Goal: Task Accomplishment & Management: Manage account settings

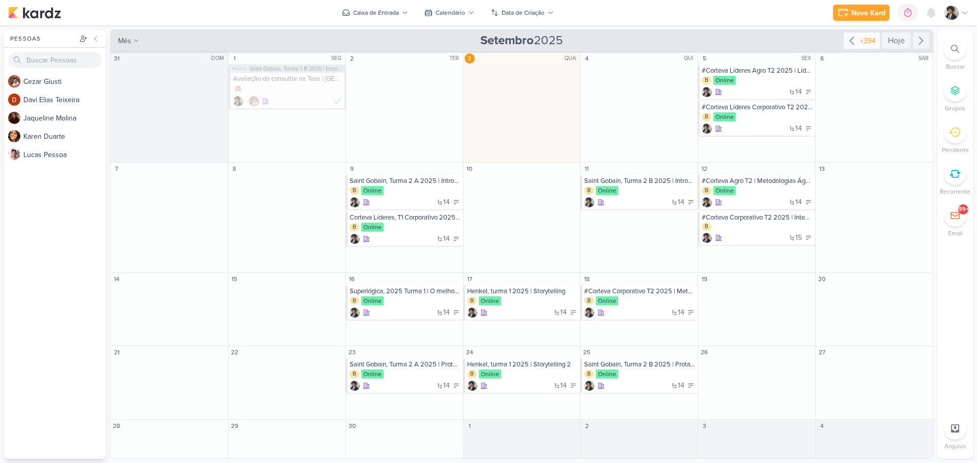
click at [856, 41] on icon at bounding box center [851, 41] width 12 height 12
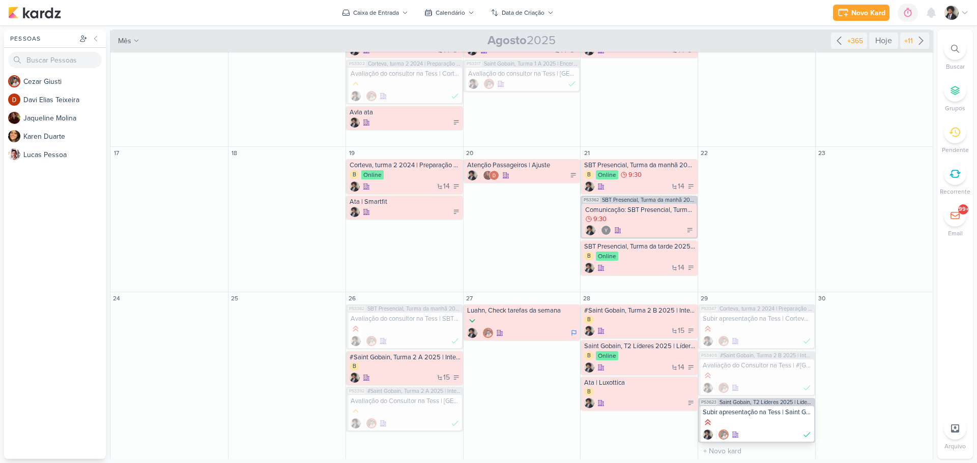
scroll to position [457, 0]
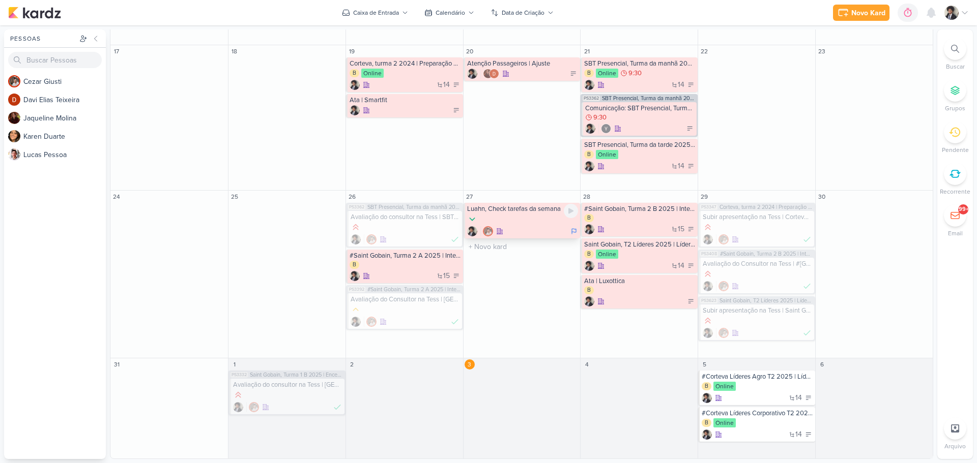
click at [512, 223] on div at bounding box center [522, 219] width 111 height 11
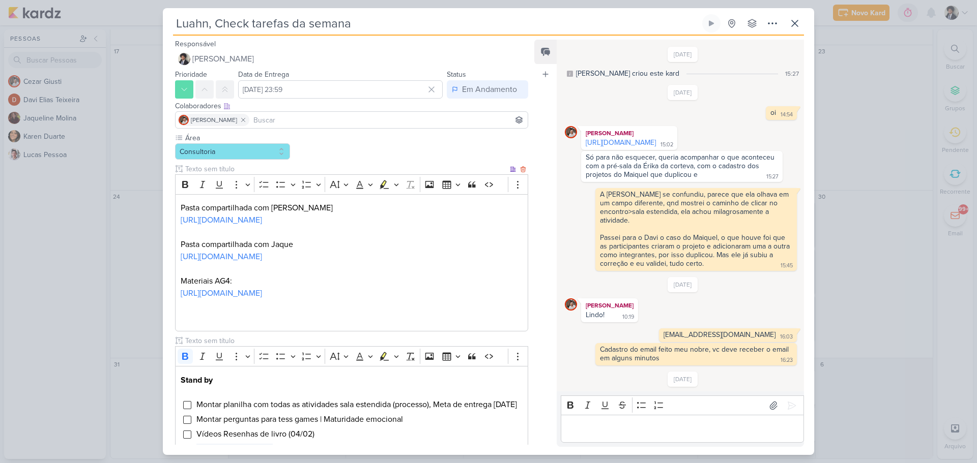
scroll to position [399, 0]
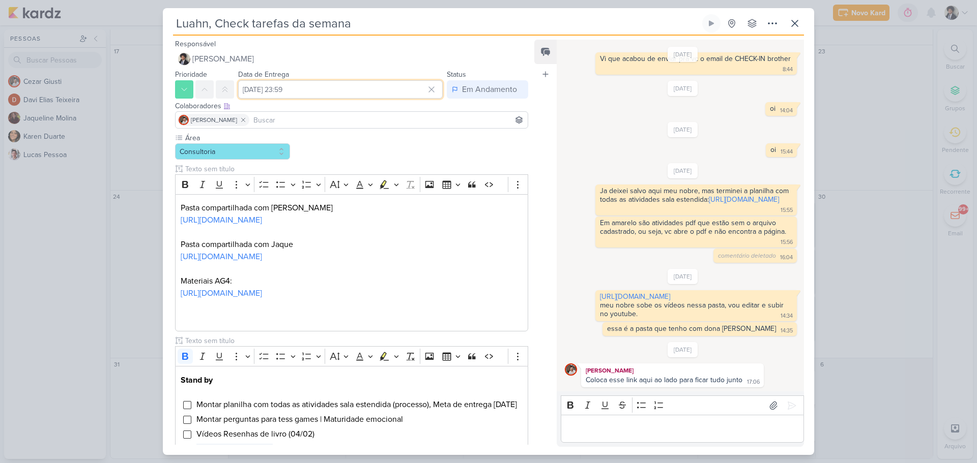
click at [281, 88] on input "[DATE] 23:59" at bounding box center [340, 89] width 204 height 18
click at [426, 115] on icon "button" at bounding box center [428, 114] width 12 height 12
click at [377, 145] on div "3" at bounding box center [381, 143] width 16 height 15
type input "[DATE] 23:59"
click at [491, 275] on p "Editor editing area: main" at bounding box center [352, 269] width 342 height 12
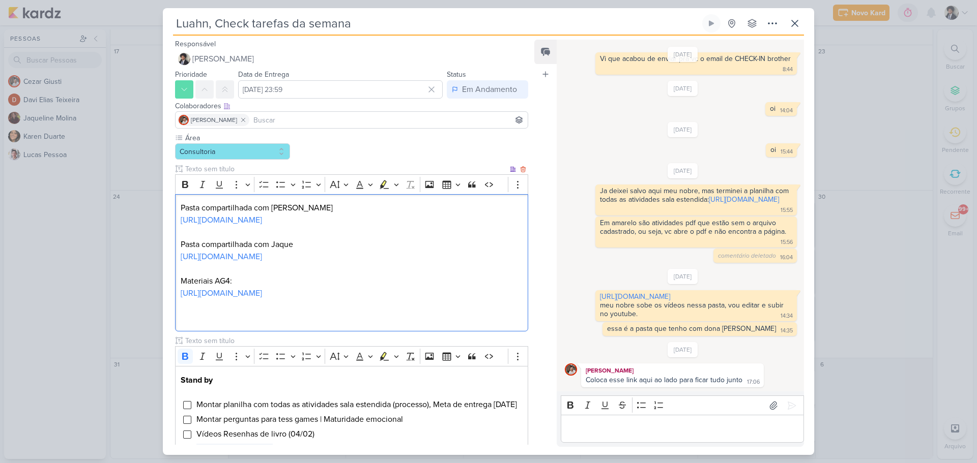
scroll to position [203, 0]
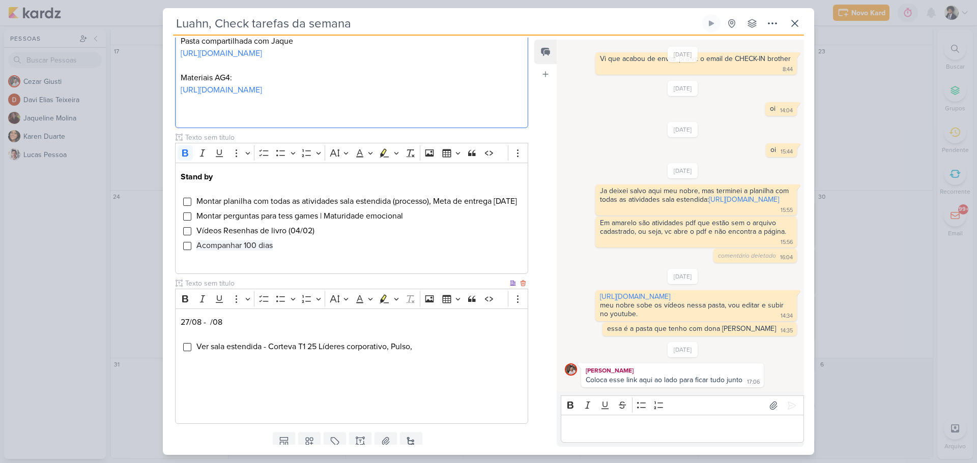
click at [189, 329] on p "27/08 - /08" at bounding box center [352, 322] width 342 height 12
click at [201, 329] on p "03/08 - /08" at bounding box center [352, 322] width 342 height 12
drag, startPoint x: 200, startPoint y: 373, endPoint x: 462, endPoint y: 375, distance: 261.5
click at [462, 353] on li "Ver sala estendida - Corteva T1 25 Líderes corporativo, Pulso," at bounding box center [359, 347] width 327 height 12
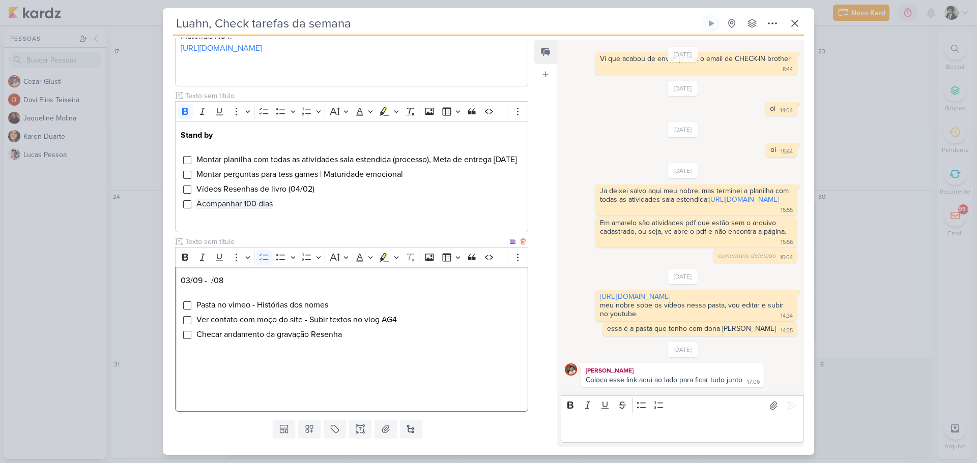
scroll to position [293, 0]
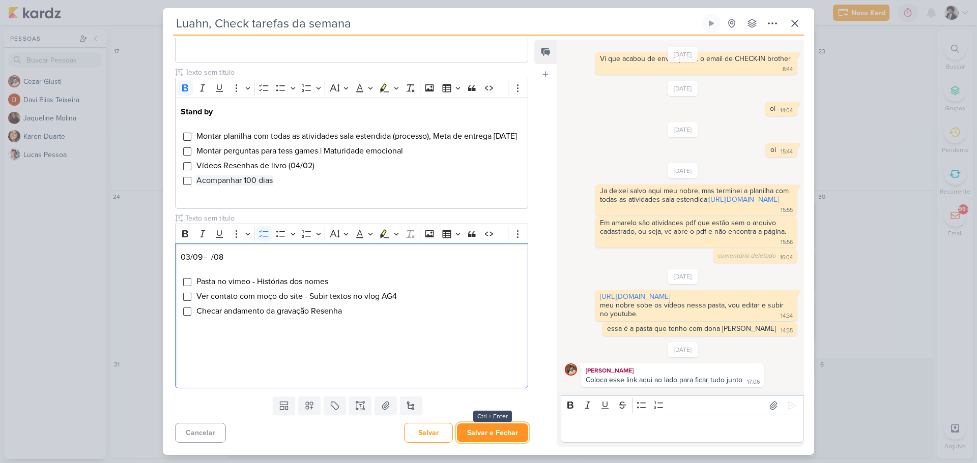
click at [496, 433] on button "Salvar e Fechar" at bounding box center [492, 433] width 71 height 19
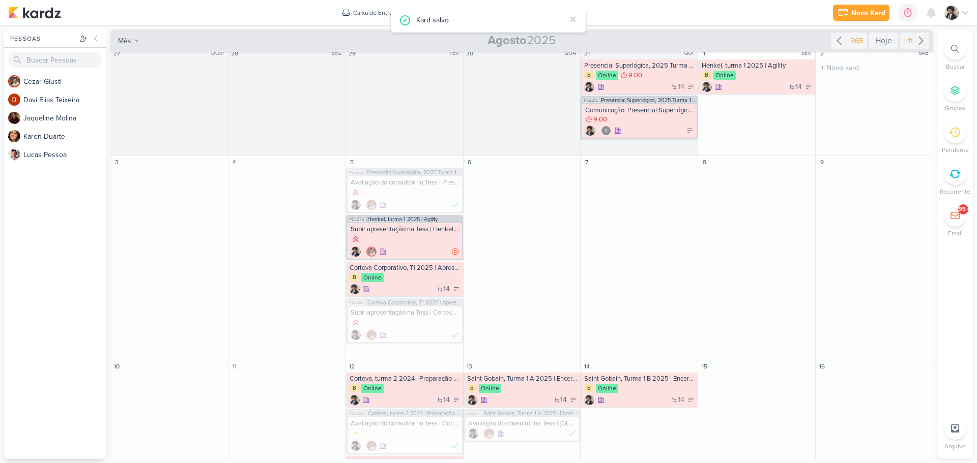
scroll to position [0, 0]
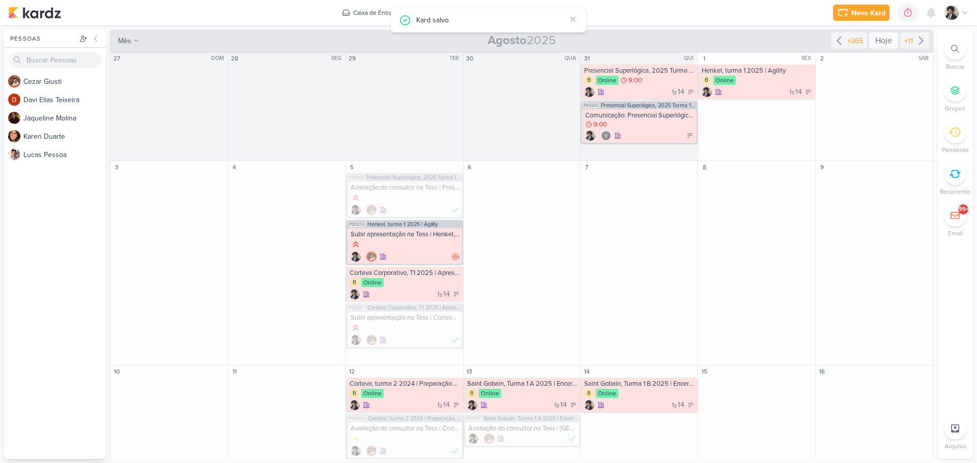
click at [869, 40] on div "Hoje" at bounding box center [883, 41] width 29 height 16
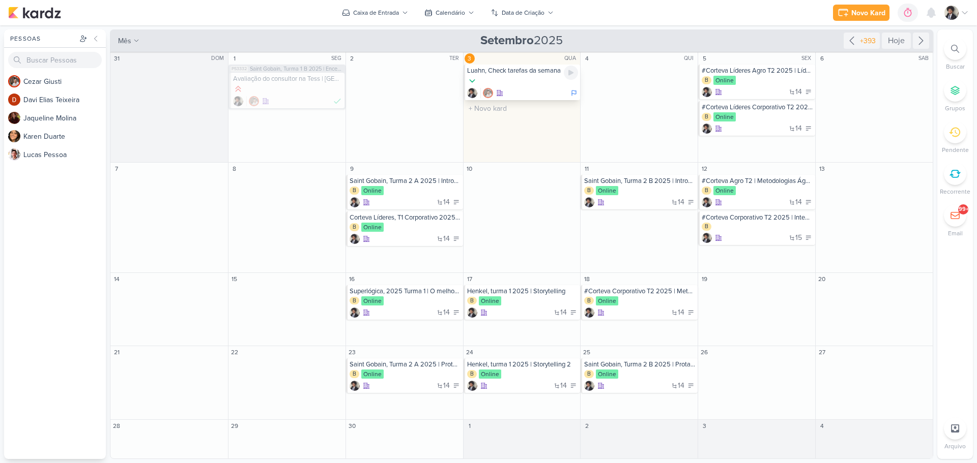
click at [520, 82] on div at bounding box center [522, 81] width 111 height 11
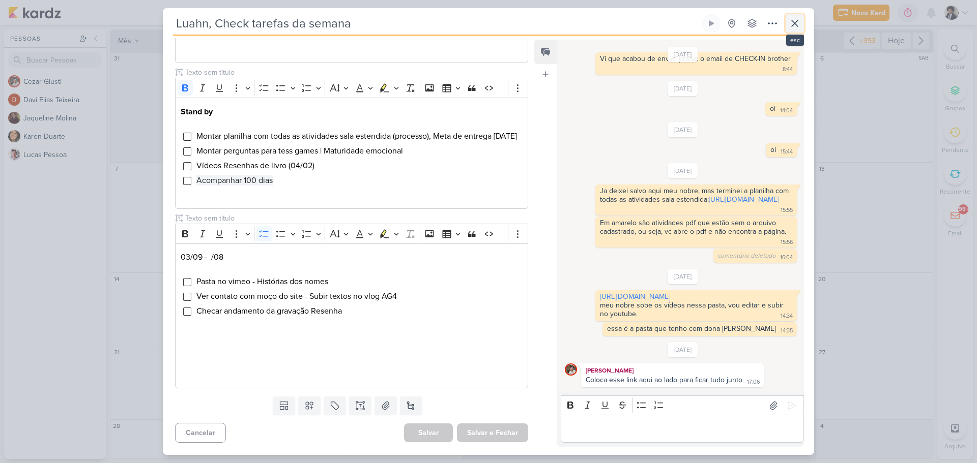
click at [798, 21] on icon at bounding box center [794, 23] width 12 height 12
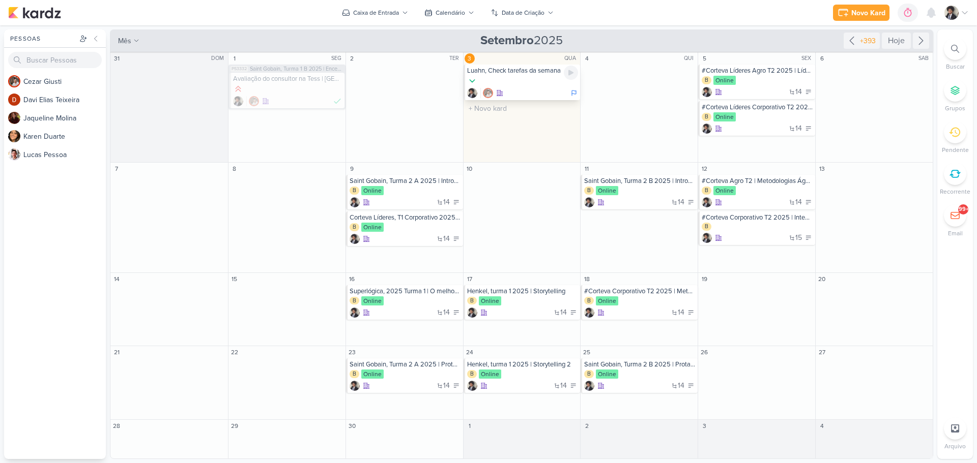
click at [527, 83] on div at bounding box center [522, 81] width 111 height 11
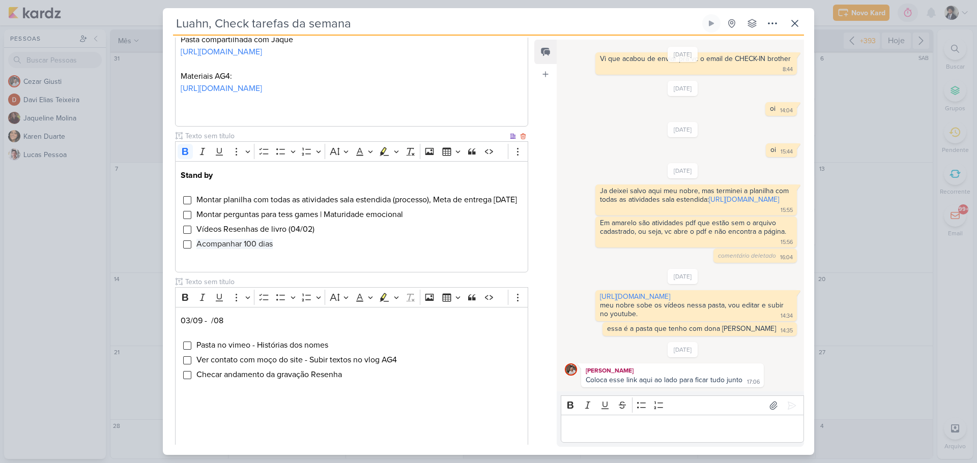
scroll to position [254, 0]
